Goal: Task Accomplishment & Management: Manage account settings

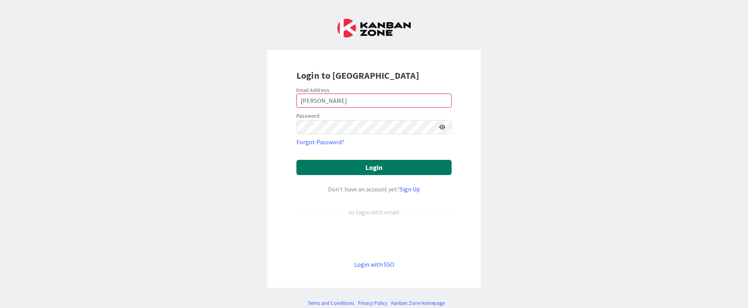
click at [358, 168] on button "Login" at bounding box center [373, 167] width 155 height 15
click at [365, 95] on input "[PERSON_NAME]" at bounding box center [373, 101] width 155 height 14
paste input "[EMAIL_ADDRESS][PERSON_NAME][DOMAIN_NAME]"
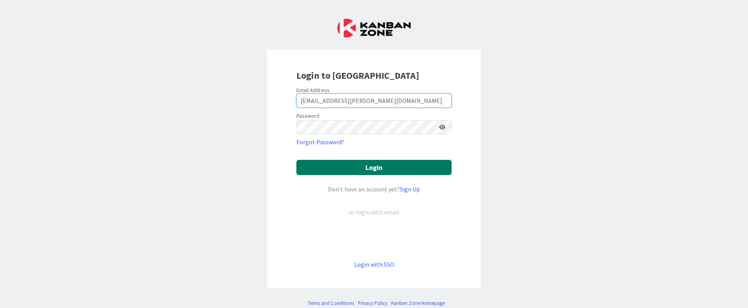
type input "[EMAIL_ADDRESS][PERSON_NAME][DOMAIN_NAME]"
click at [351, 168] on button "Login" at bounding box center [373, 167] width 155 height 15
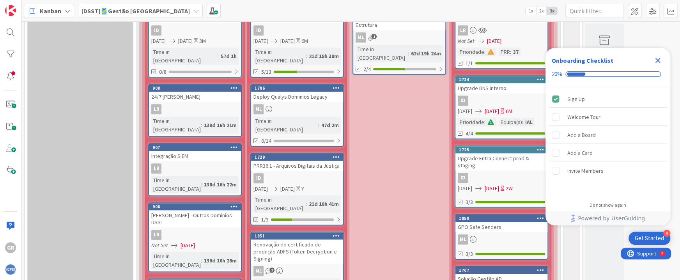
scroll to position [496, 0]
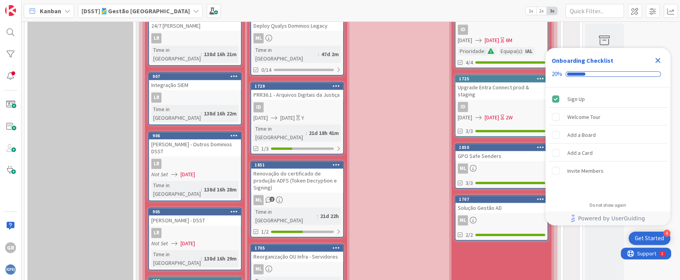
click at [655, 61] on icon "Close Checklist" at bounding box center [657, 60] width 9 height 9
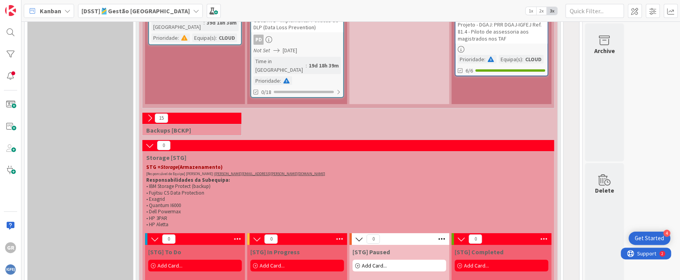
scroll to position [1524, 0]
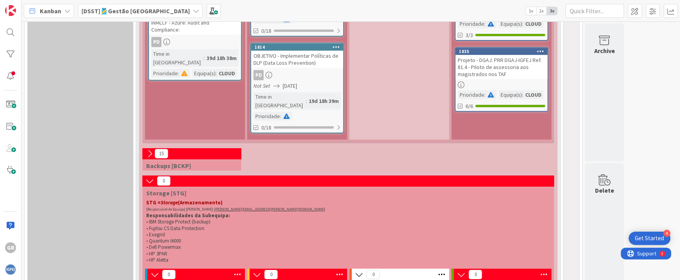
click at [147, 177] on icon at bounding box center [149, 181] width 9 height 9
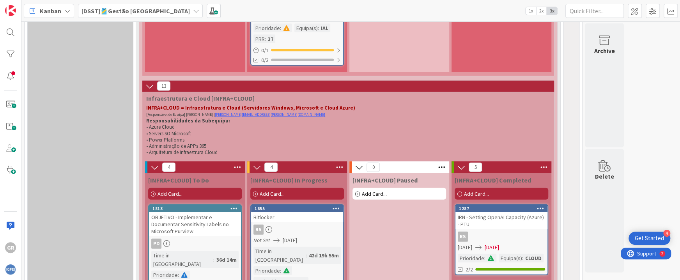
scroll to position [979, 0]
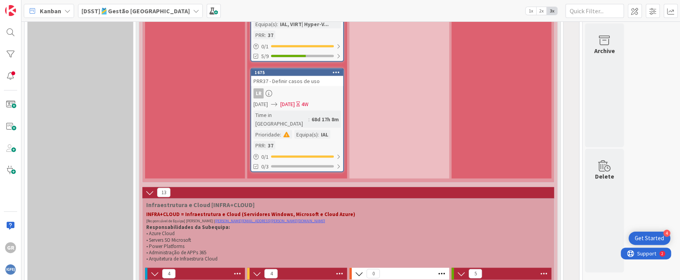
click at [146, 188] on icon at bounding box center [149, 192] width 9 height 9
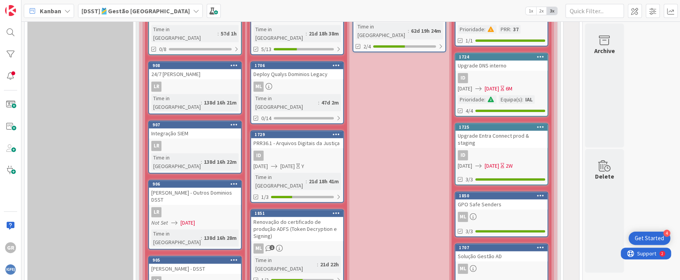
scroll to position [306, 0]
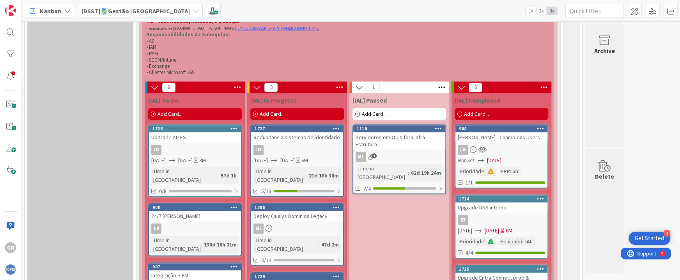
click at [537, 126] on icon at bounding box center [540, 128] width 7 height 5
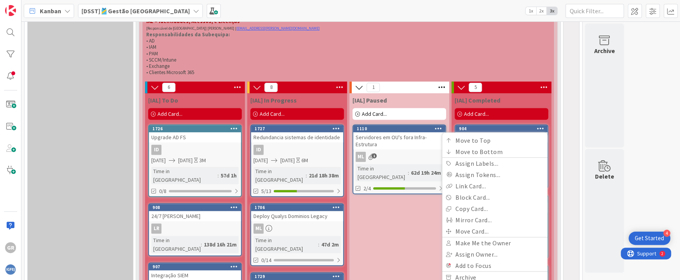
click at [537, 126] on icon at bounding box center [540, 128] width 7 height 5
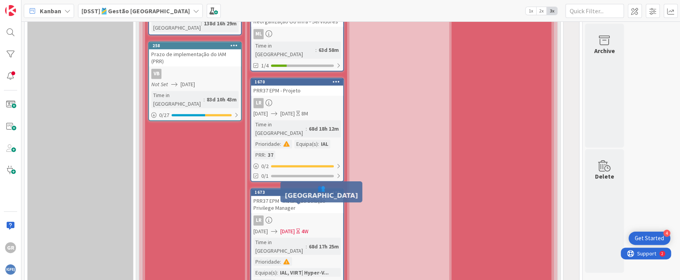
scroll to position [519, 0]
